Goal: Task Accomplishment & Management: Use online tool/utility

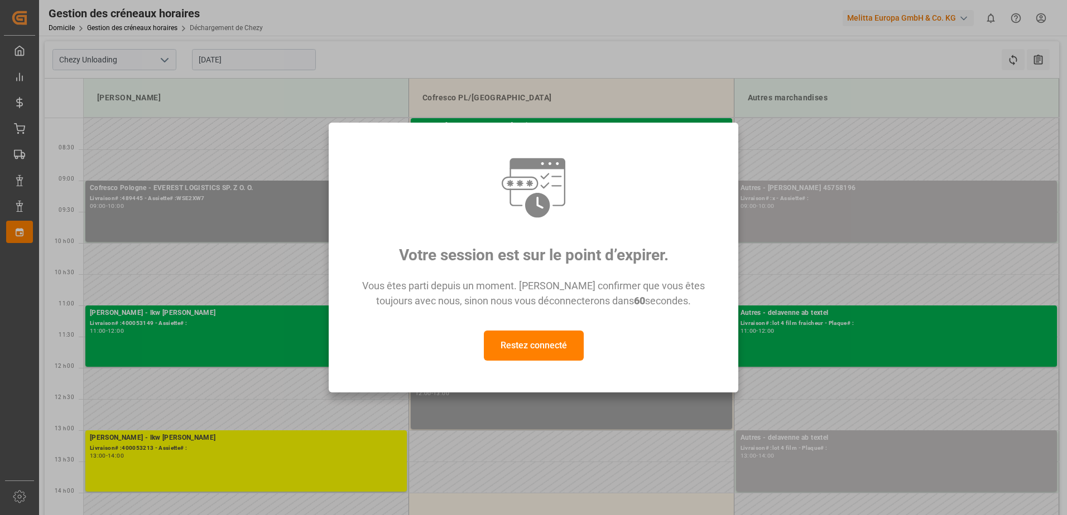
scroll to position [112, 0]
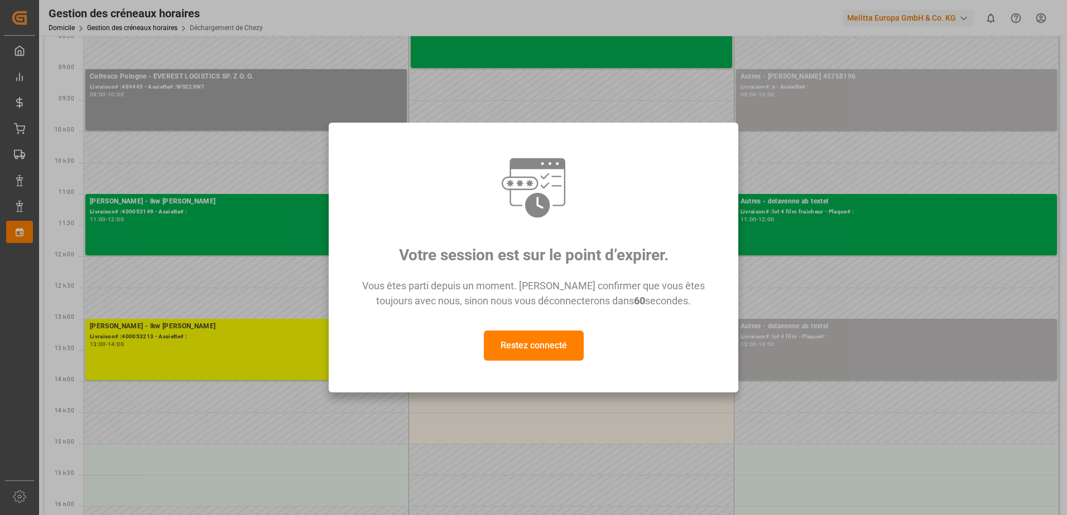
click at [565, 345] on button "Restez connecté" at bounding box center [534, 346] width 100 height 30
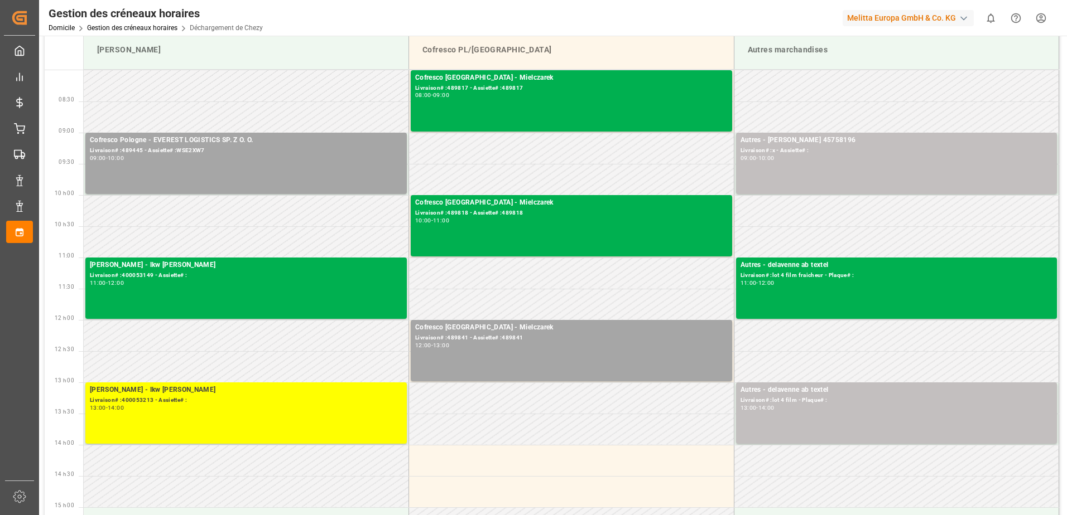
scroll to position [0, 0]
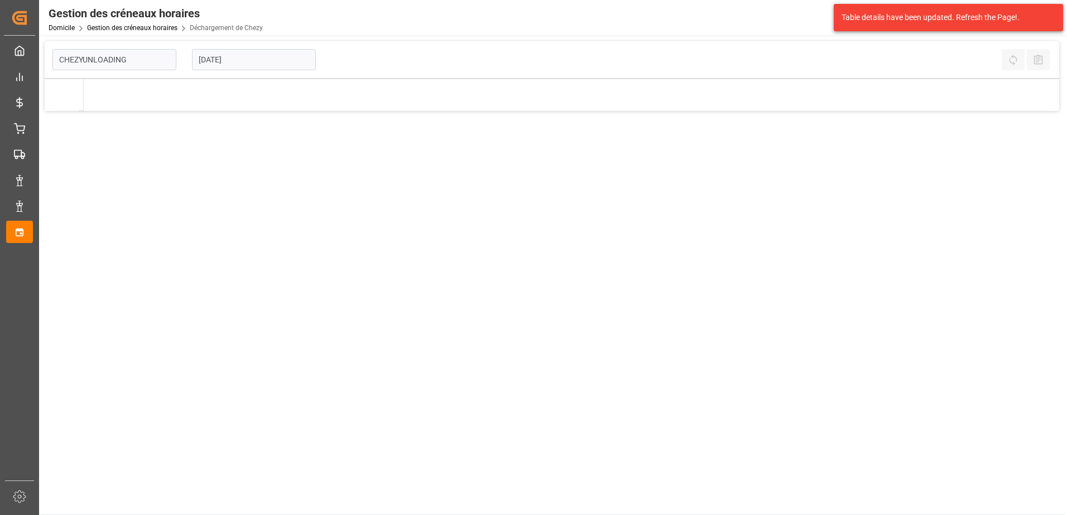
type input "Chezy Unloading"
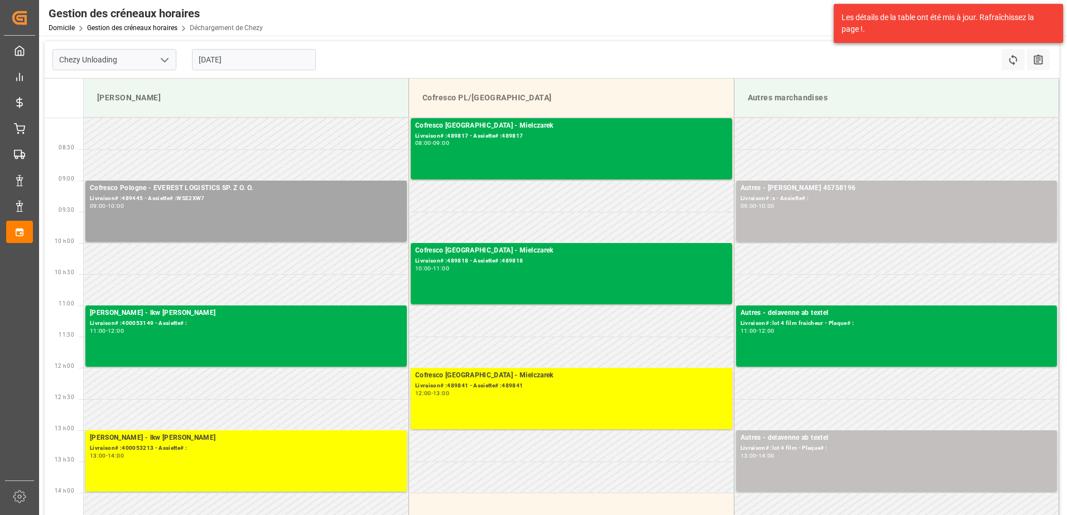
click at [245, 56] on input "[DATE]" at bounding box center [254, 59] width 124 height 21
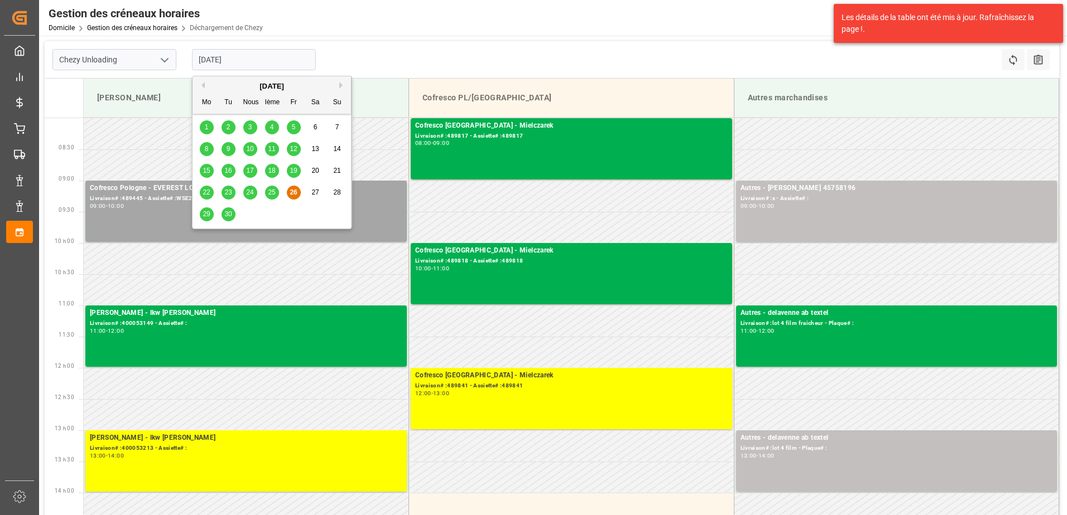
click at [266, 190] on div "25" at bounding box center [272, 192] width 14 height 13
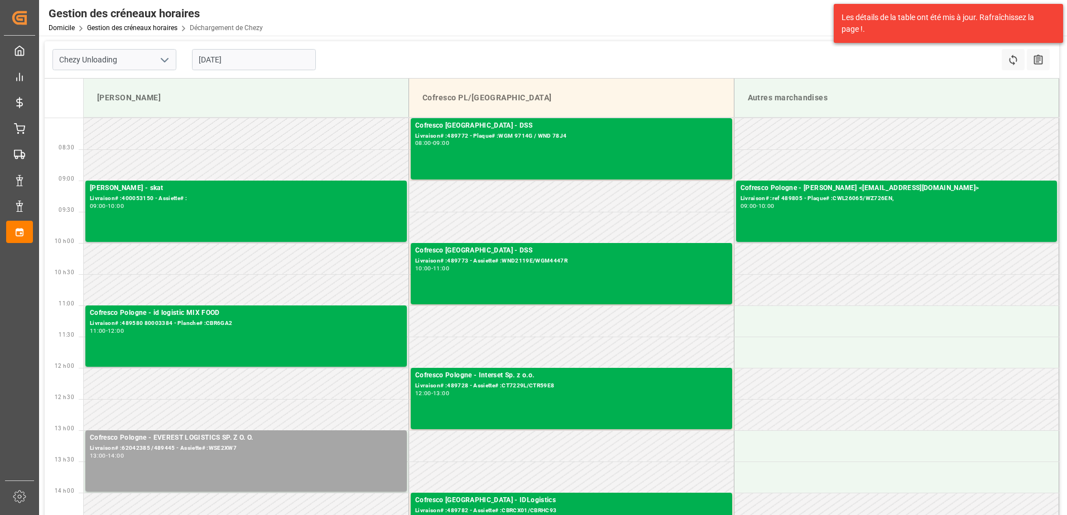
click at [276, 60] on input "[DATE]" at bounding box center [254, 59] width 124 height 21
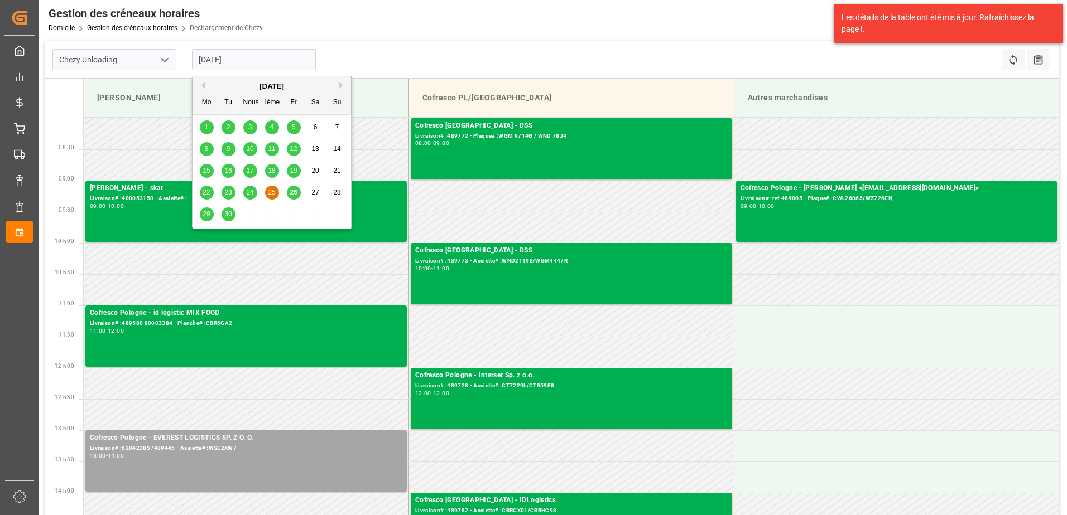
click at [295, 193] on span "26" at bounding box center [293, 193] width 7 height 8
type input "[DATE]"
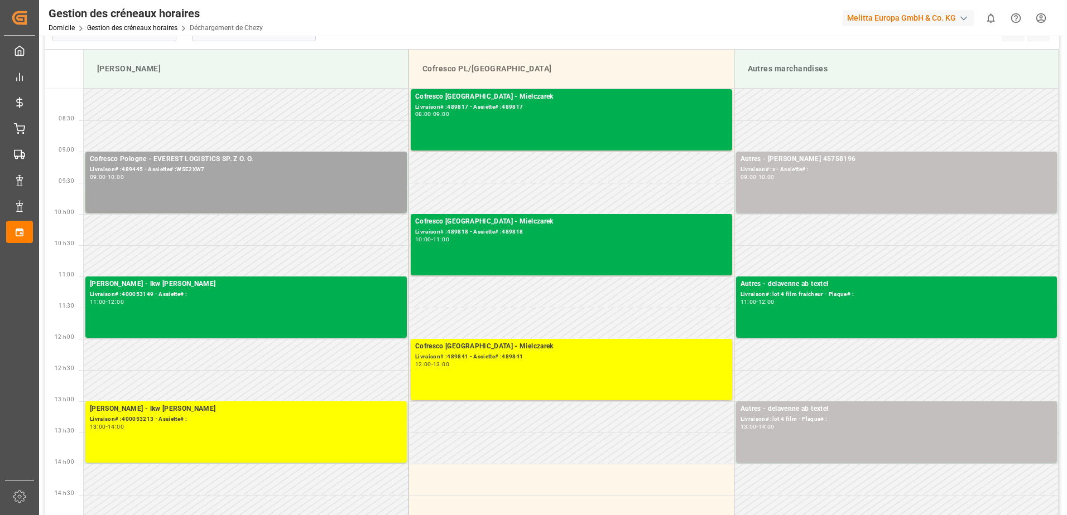
scroll to position [56, 0]
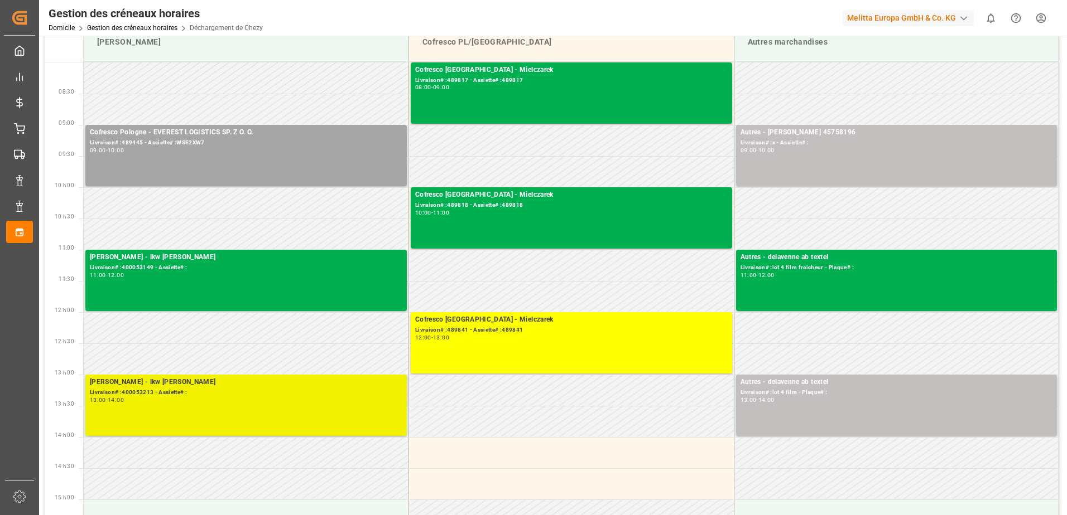
click at [262, 435] on div "[PERSON_NAME] - lkw [PERSON_NAME]# :400053213 - Assiette# : 13:00 - 14:00" at bounding box center [245, 405] width 321 height 61
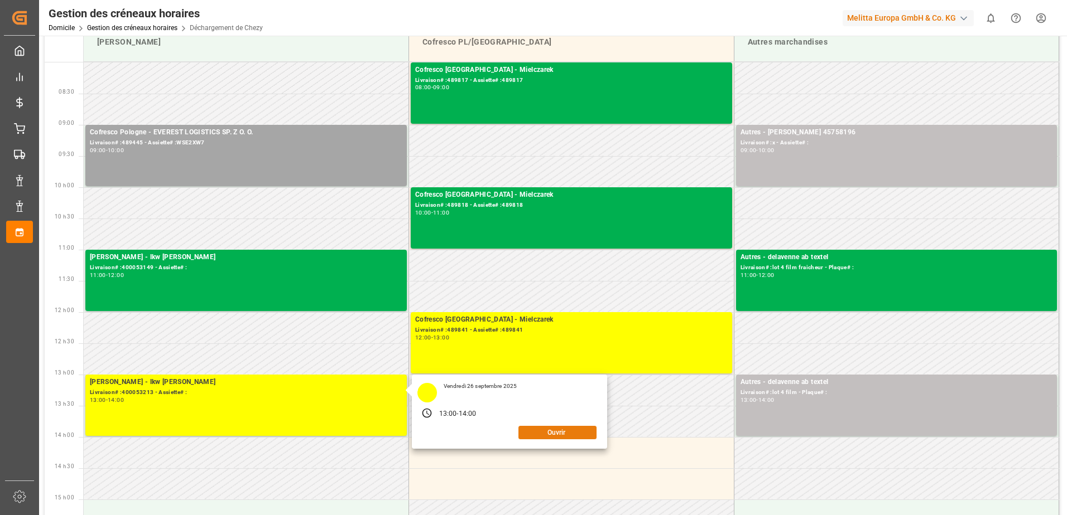
click at [553, 435] on button "Ouvrir" at bounding box center [557, 432] width 78 height 13
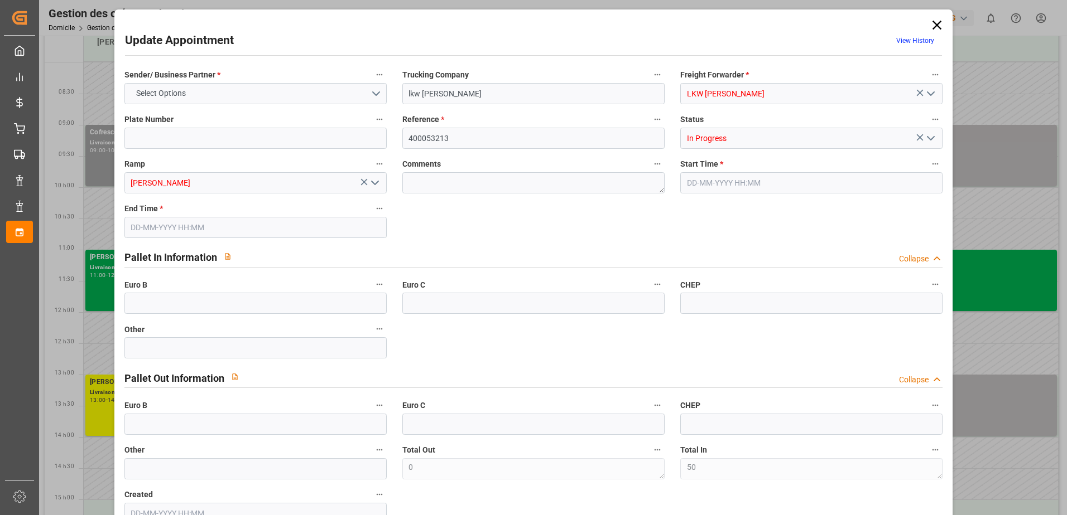
type input "50"
type input "[DATE] 13:00"
type input "[DATE] 14:00"
type input "[DATE] 13:46"
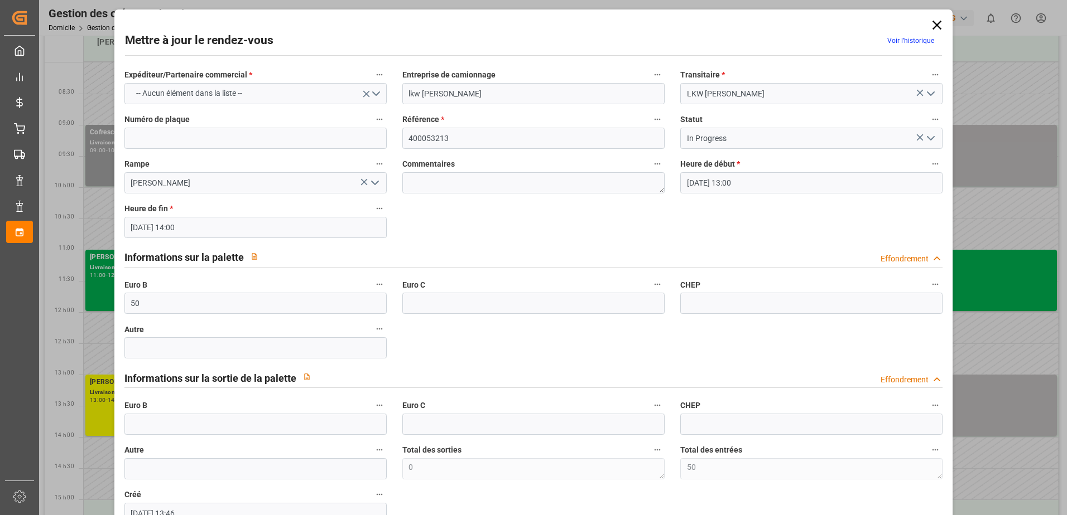
click at [925, 137] on icon "Ouvrir le menu" at bounding box center [930, 138] width 13 height 13
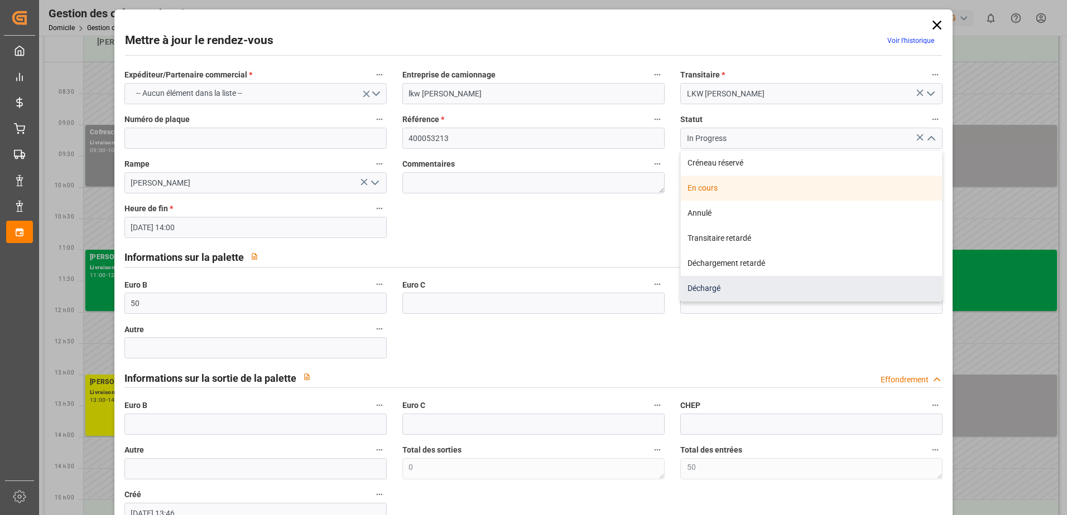
click at [746, 286] on div "Déchargé" at bounding box center [811, 288] width 261 height 25
type input "Unloaded"
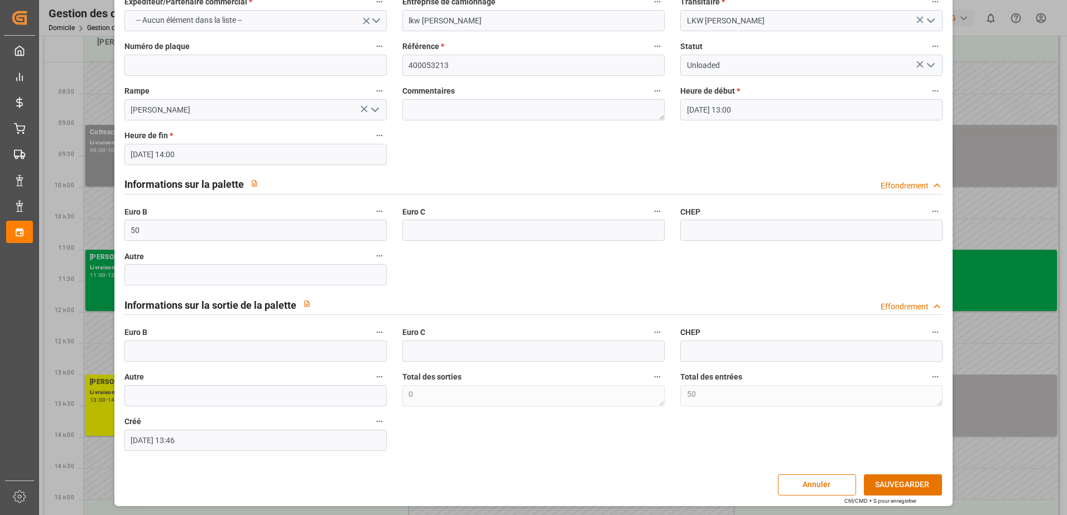
scroll to position [74, 0]
click at [898, 484] on button "SAUVEGARDER" at bounding box center [903, 484] width 78 height 21
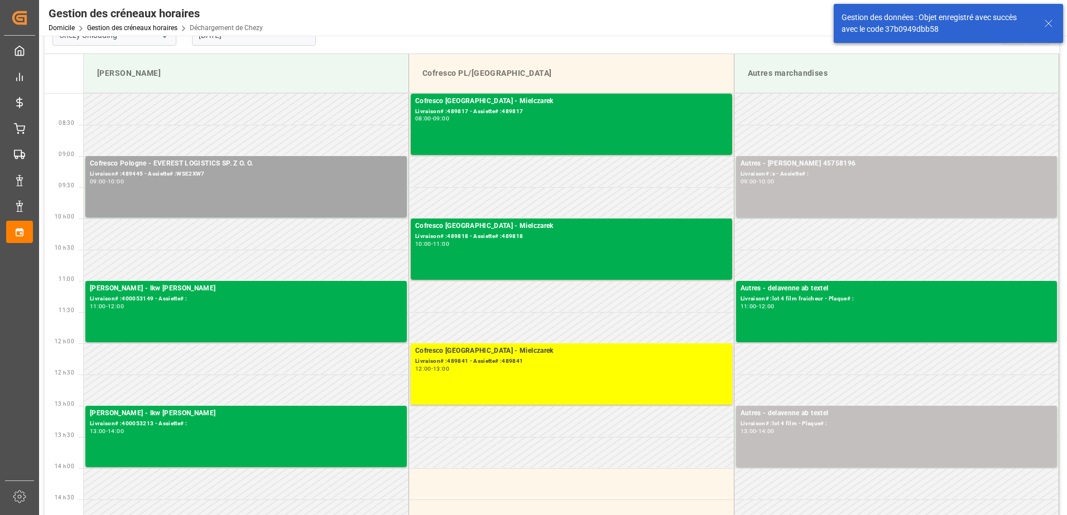
scroll to position [0, 0]
